Goal: Information Seeking & Learning: Stay updated

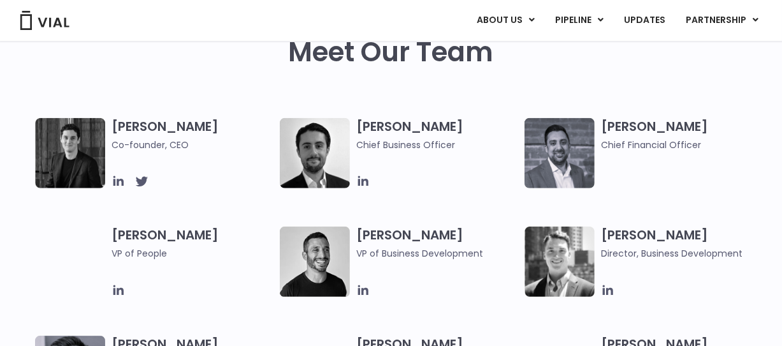
scroll to position [584, 0]
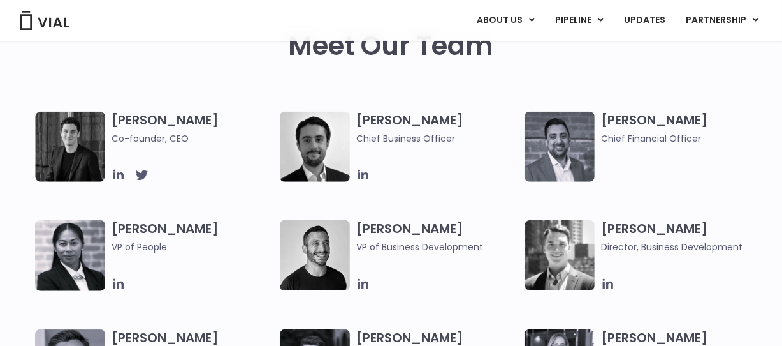
drag, startPoint x: 780, startPoint y: 84, endPoint x: 777, endPoint y: 96, distance: 11.8
click at [777, 96] on div "Meet Our Team" at bounding box center [391, 46] width 782 height 133
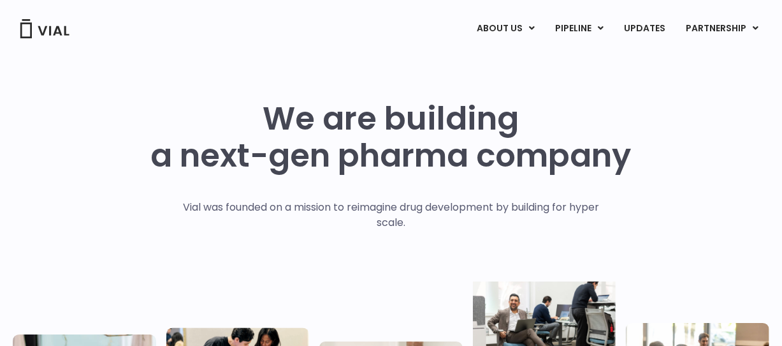
scroll to position [0, 0]
click at [659, 24] on link "UPDATES" at bounding box center [644, 29] width 61 height 22
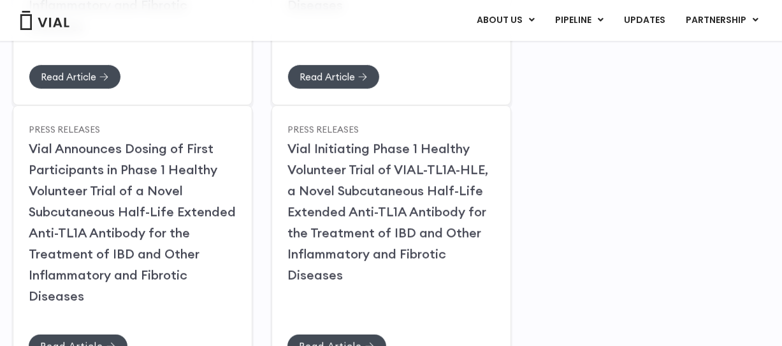
scroll to position [430, 0]
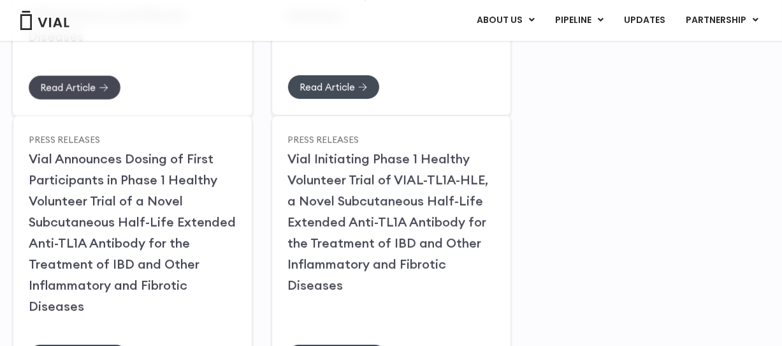
click at [73, 82] on span "Read Article" at bounding box center [67, 87] width 55 height 10
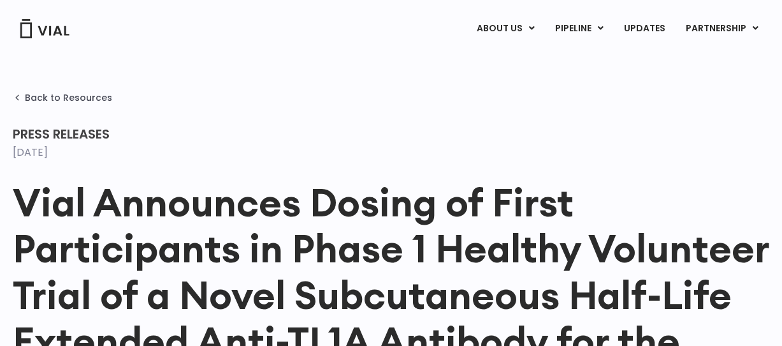
drag, startPoint x: 770, startPoint y: 1, endPoint x: 196, endPoint y: 43, distance: 575.3
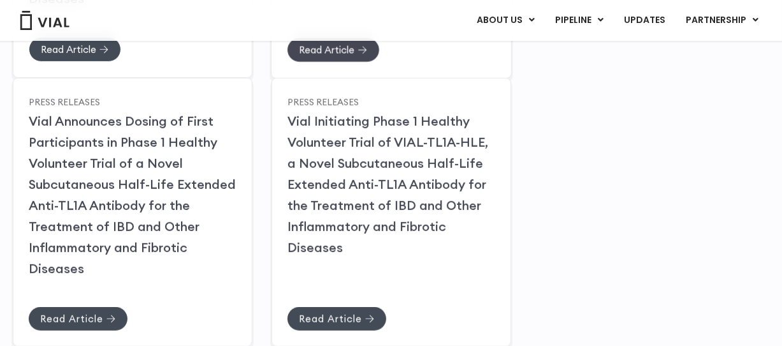
scroll to position [431, 0]
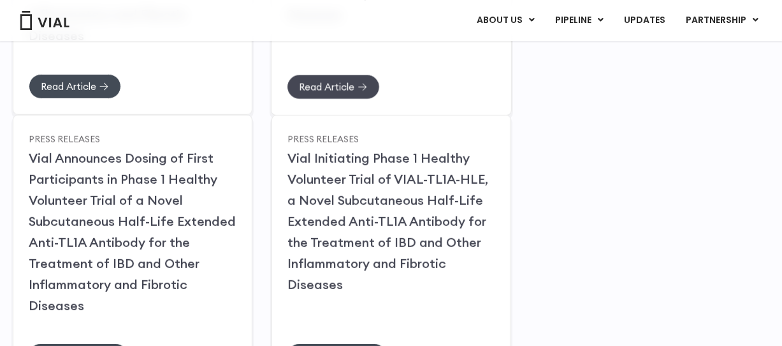
click at [335, 83] on span "Read Article" at bounding box center [326, 87] width 55 height 10
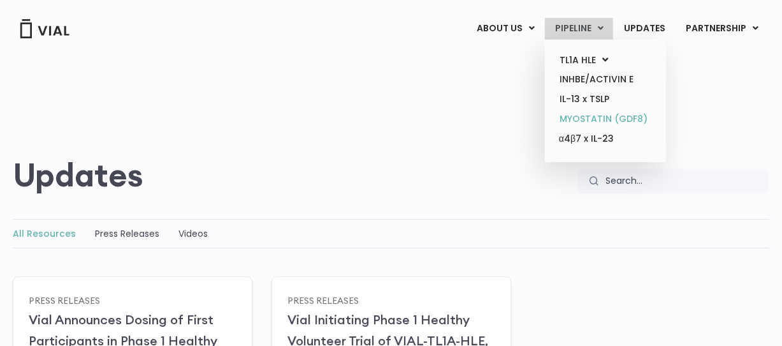
click at [567, 116] on link "MYOSTATIN (GDF8)" at bounding box center [606, 119] width 112 height 20
